Goal: Use online tool/utility

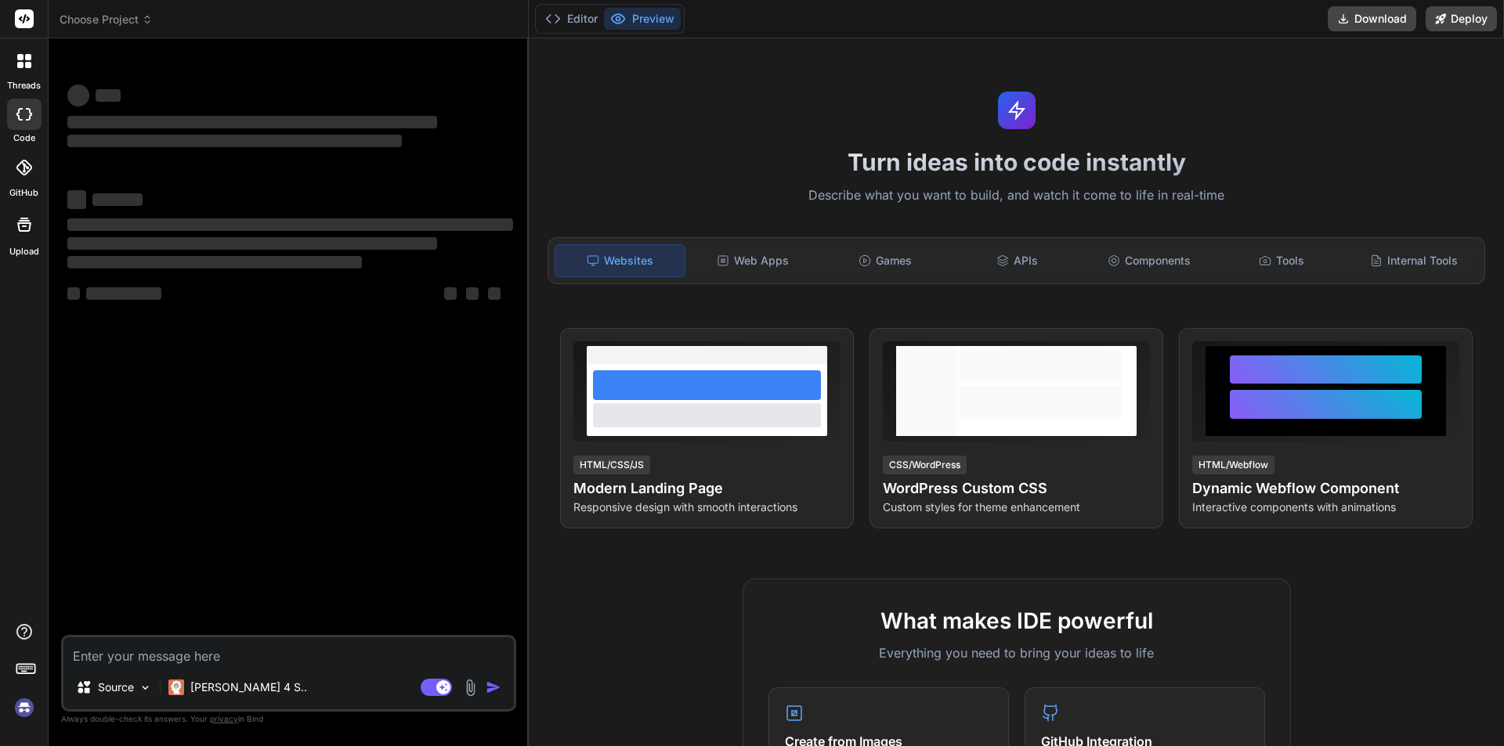
click at [152, 657] on textarea at bounding box center [288, 652] width 450 height 28
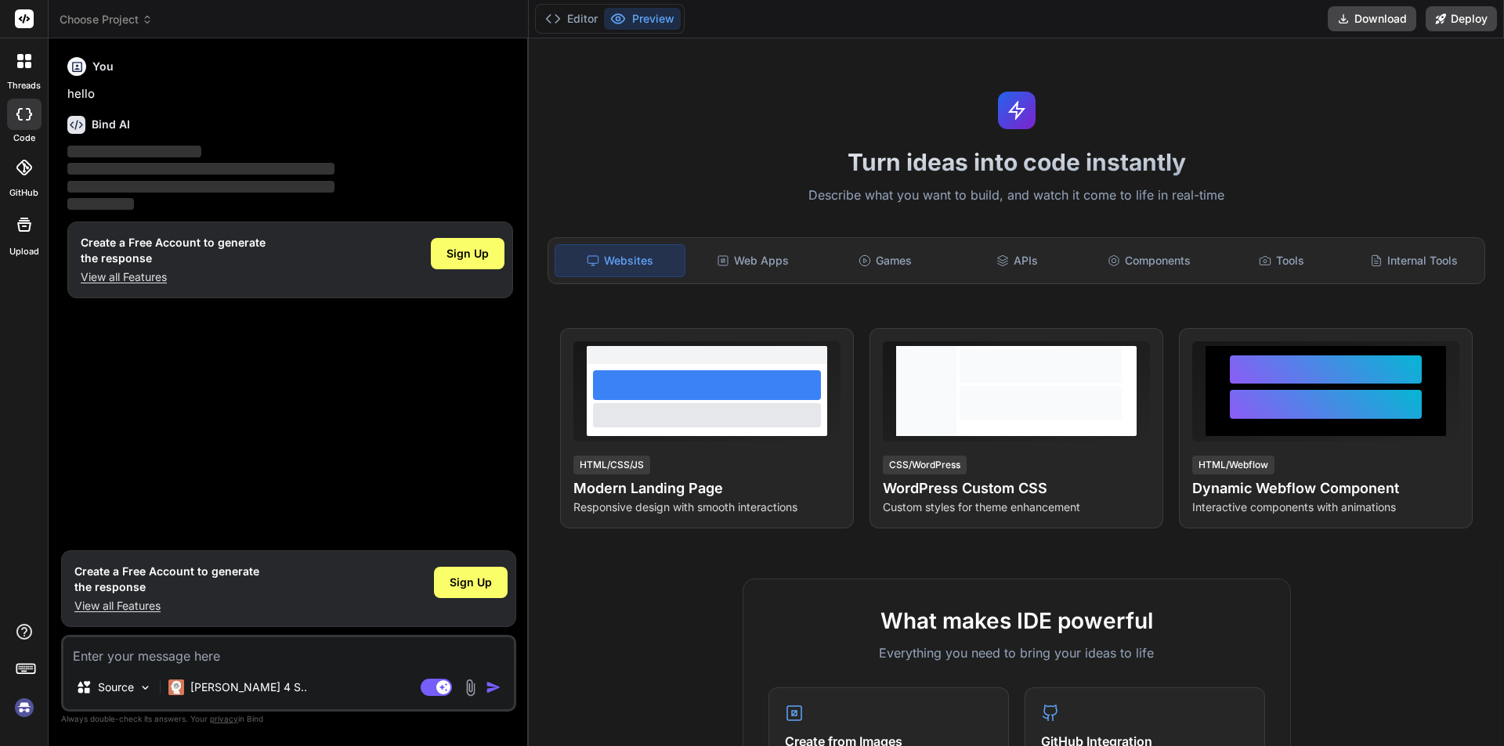
type textarea "x"
type textarea "public FeedBack ForgetPassword(string email) { FeedBack feed = new FeedBack(); …"
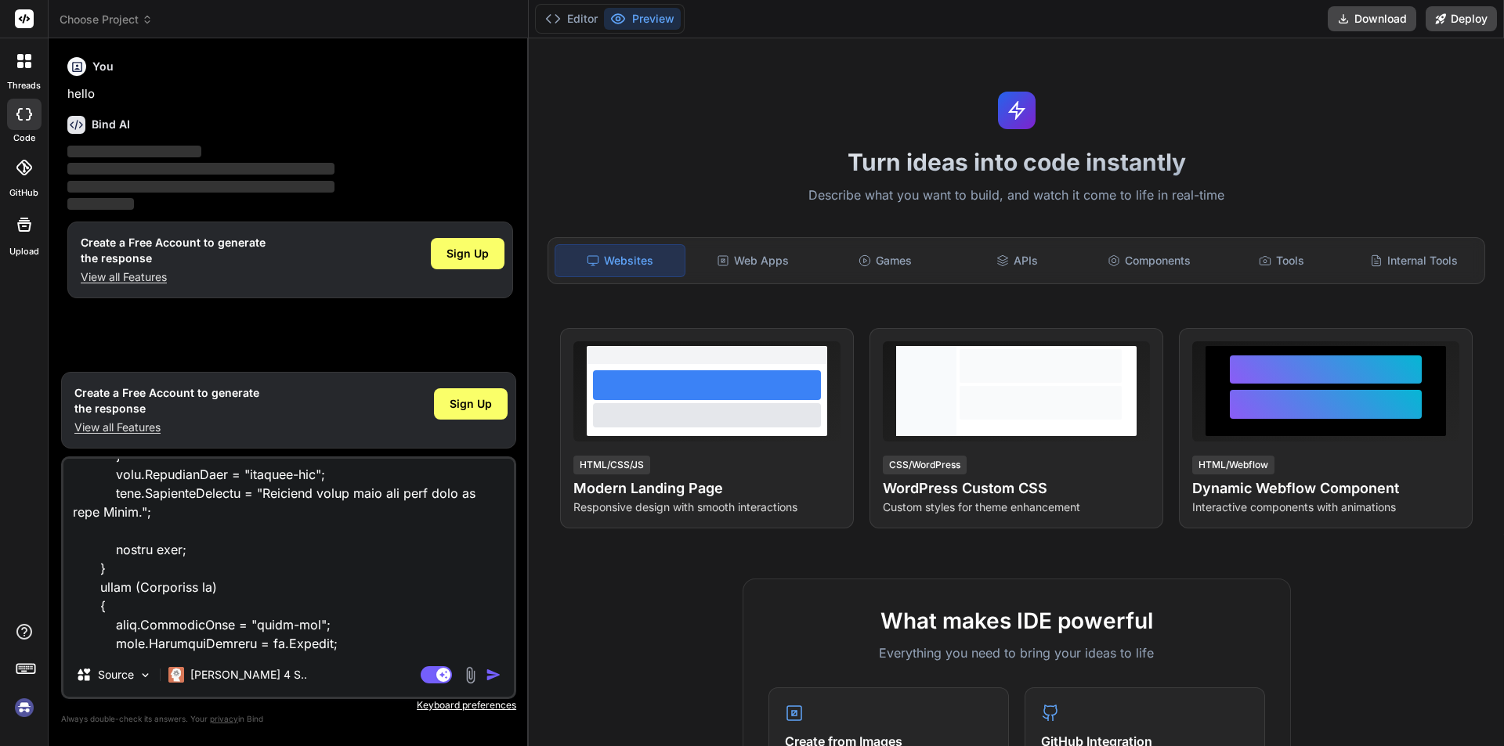
scroll to position [605, 0]
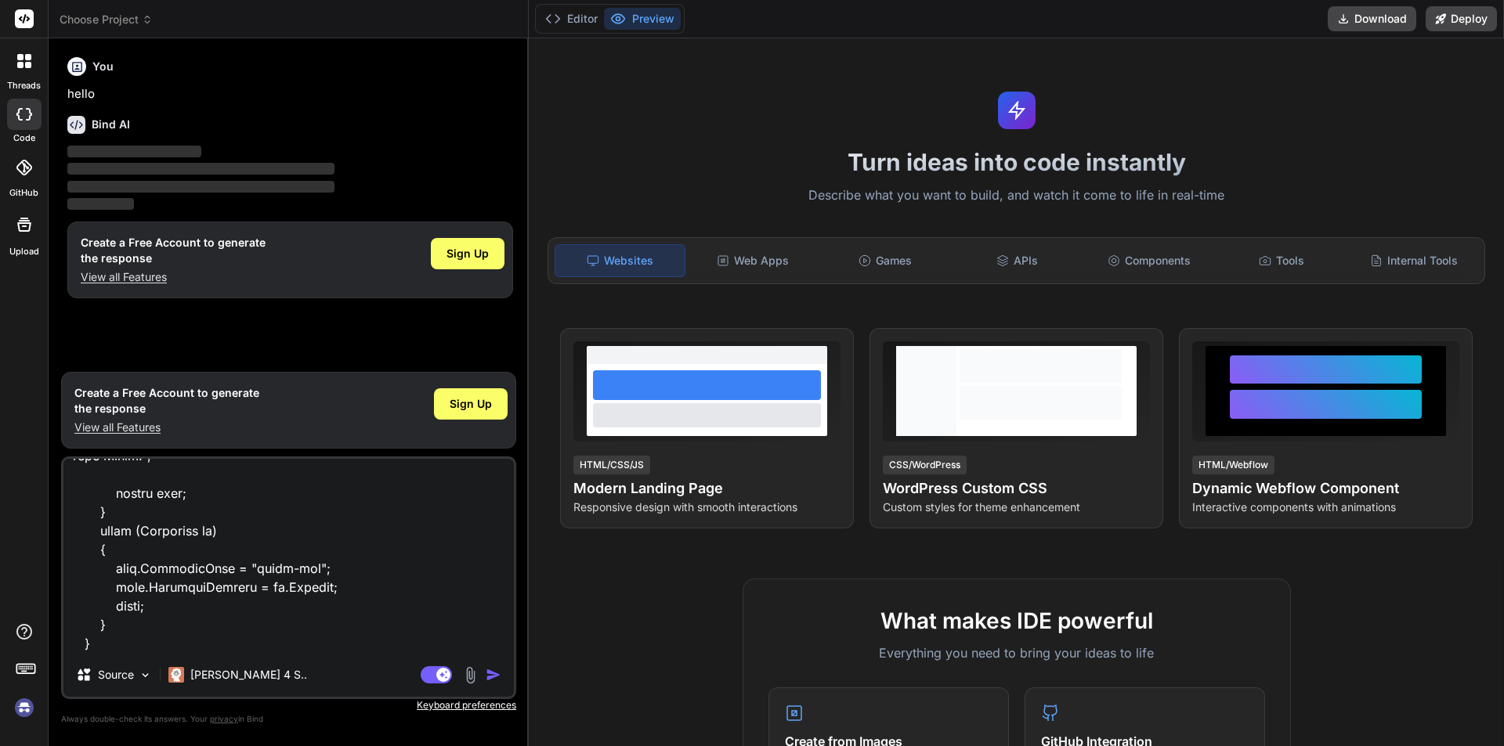
click at [175, 648] on textarea at bounding box center [288, 556] width 450 height 194
type textarea "x"
type textarea "public FeedBack ForgetPassword(string email) { FeedBack feed = new FeedBack(); …"
type textarea "x"
type textarea "public FeedBack ForgetPassword(string email) { FeedBack feed = new FeedBack(); …"
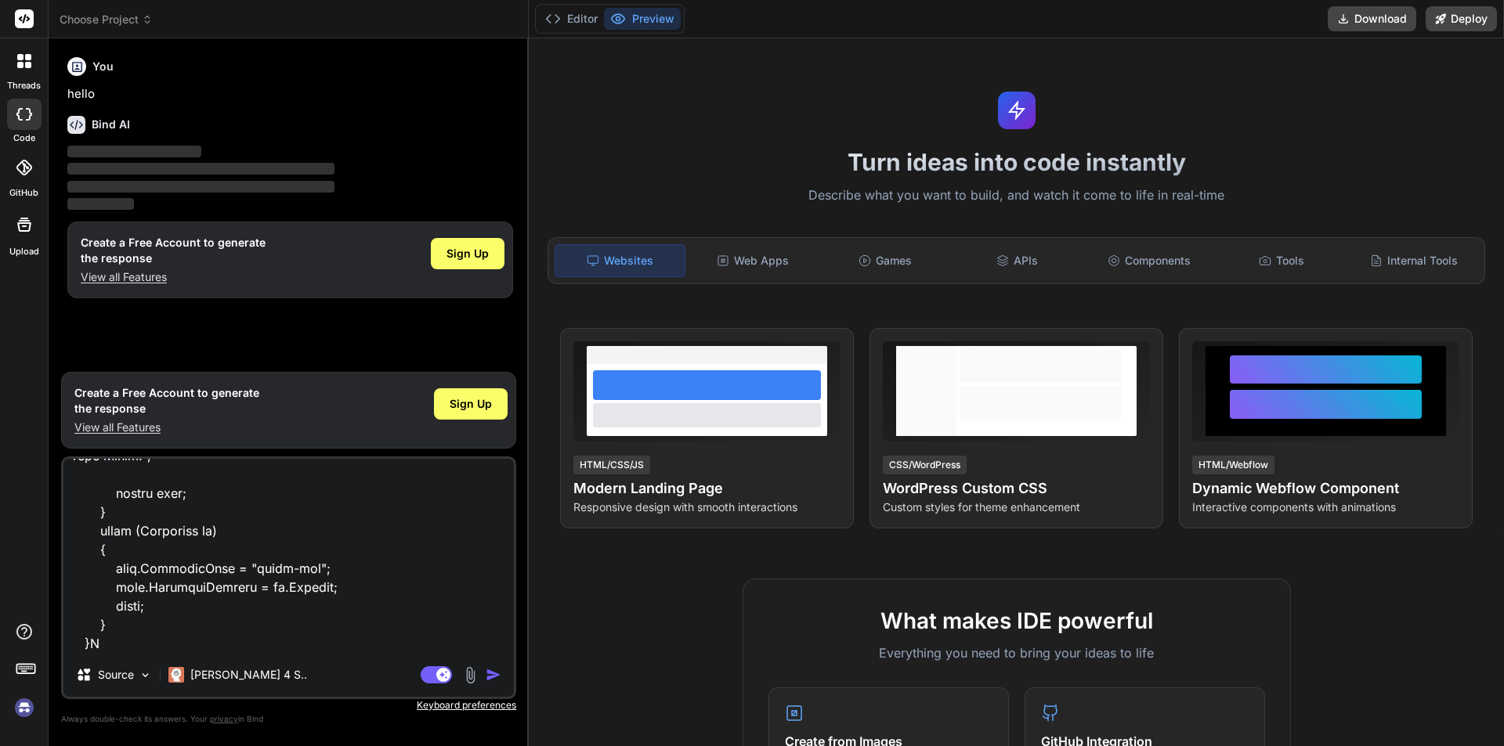
type textarea "x"
type textarea "public FeedBack ForgetPassword(string email) { FeedBack feed = new FeedBack(); …"
type textarea "x"
type textarea "public FeedBack ForgetPassword(string email) { FeedBack feed = new FeedBack(); …"
type textarea "x"
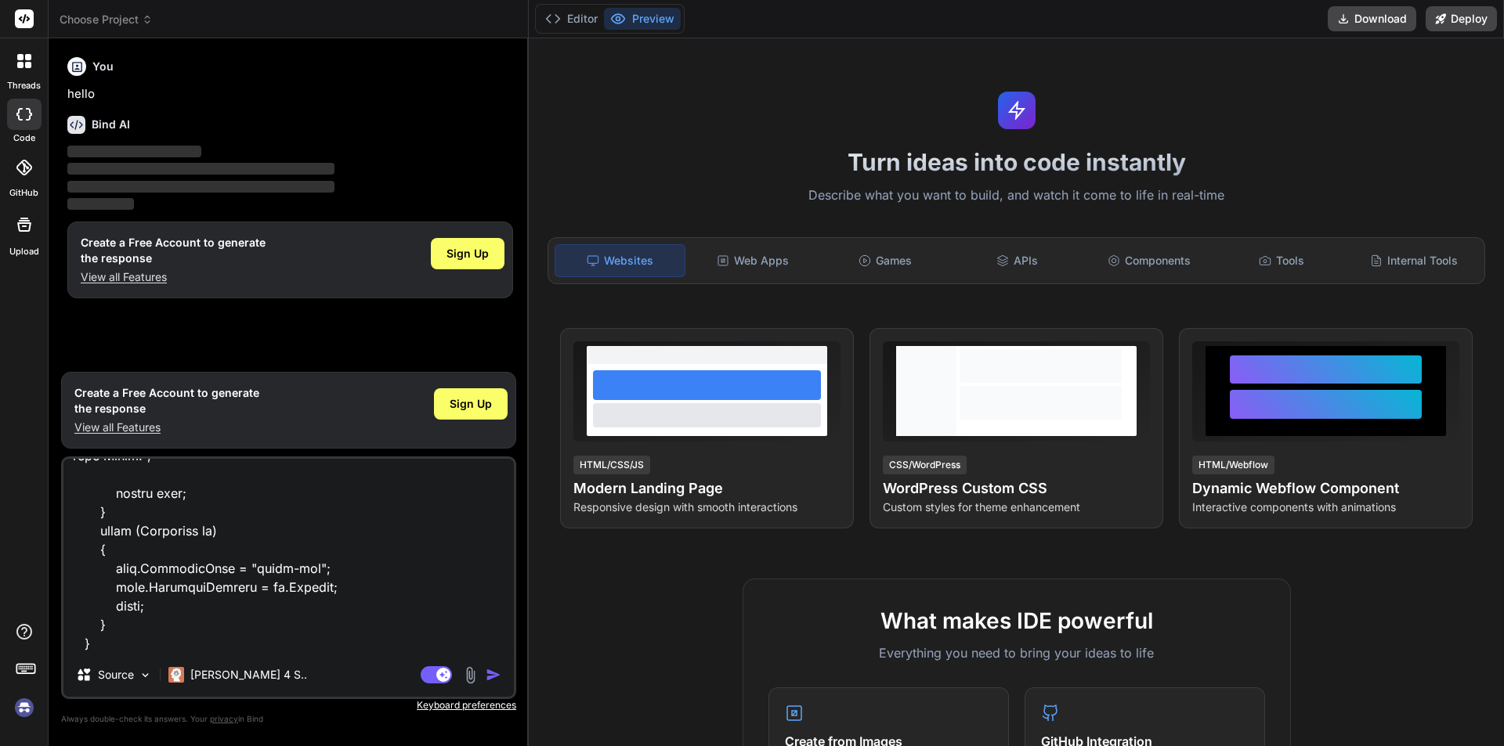
type textarea "public FeedBack ForgetPassword(string email) { FeedBack feed = new FeedBack(); …"
type textarea "x"
type textarea "public FeedBack ForgetPassword(string email) { FeedBack feed = new FeedBack(); …"
type textarea "x"
type textarea "public FeedBack ForgetPassword(string email) { FeedBack feed = new FeedBack(); …"
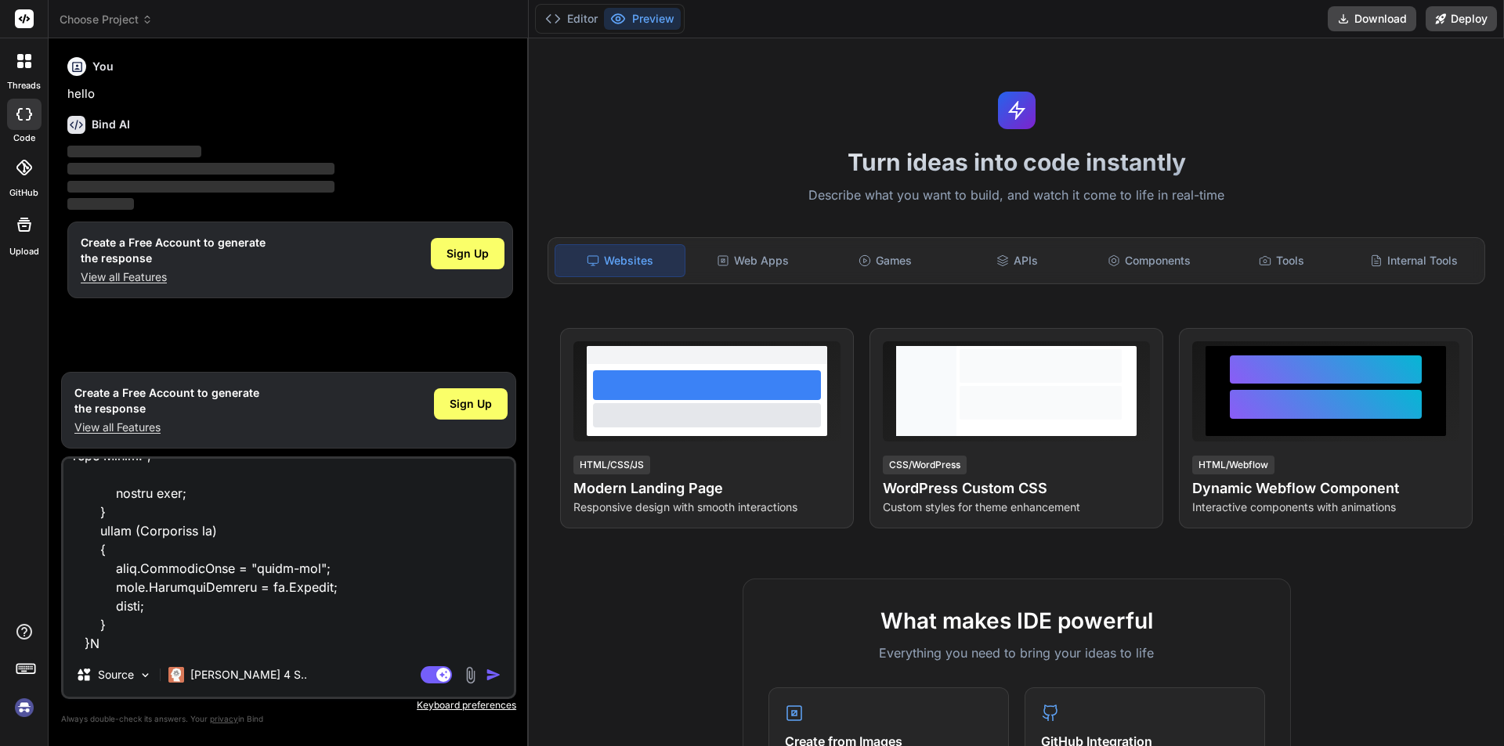
type textarea "x"
type textarea "public FeedBack ForgetPassword(string email) { FeedBack feed = new FeedBack(); …"
type textarea "x"
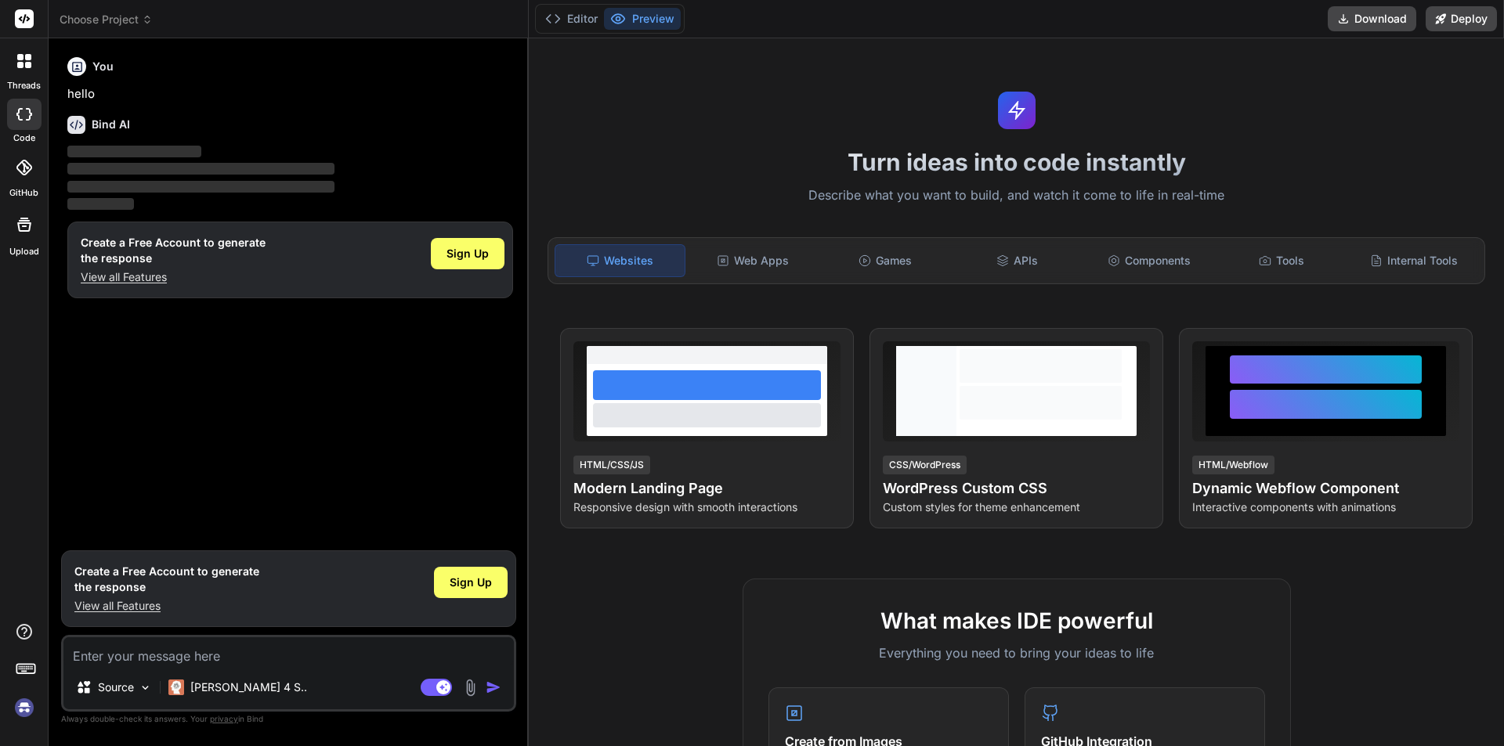
scroll to position [0, 0]
